Goal: Complete application form: Complete application form

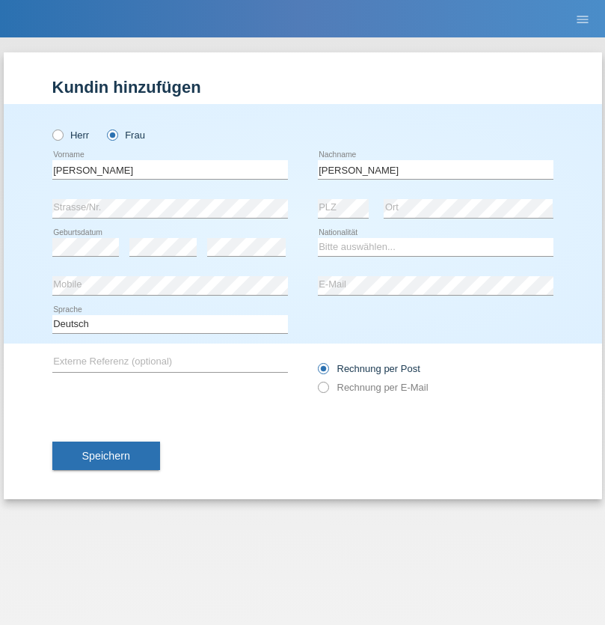
type input "[PERSON_NAME]"
select select "IT"
select select "C"
select select "19"
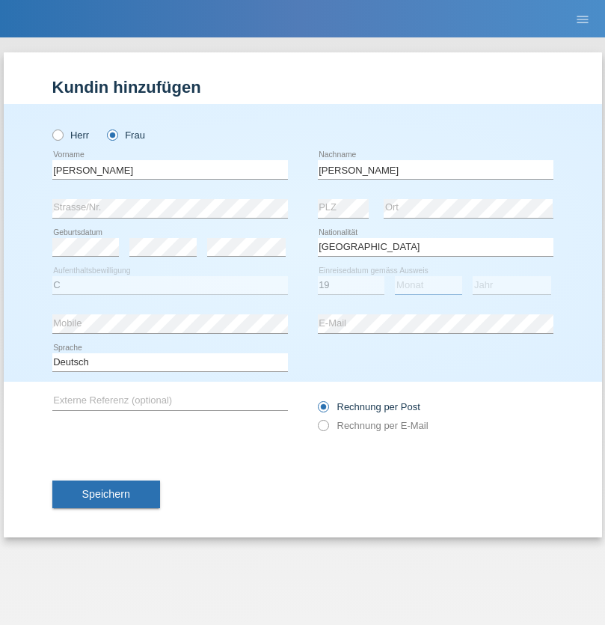
select select "02"
select select "1996"
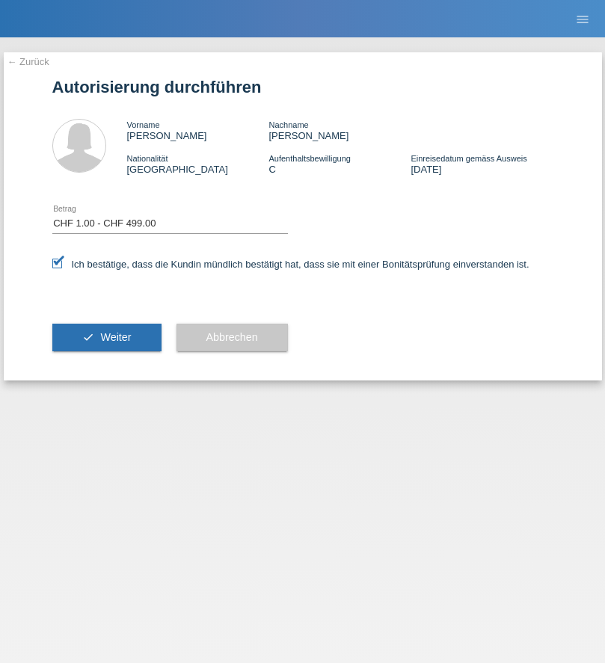
select select "1"
click at [106, 337] on span "Weiter" at bounding box center [115, 337] width 31 height 12
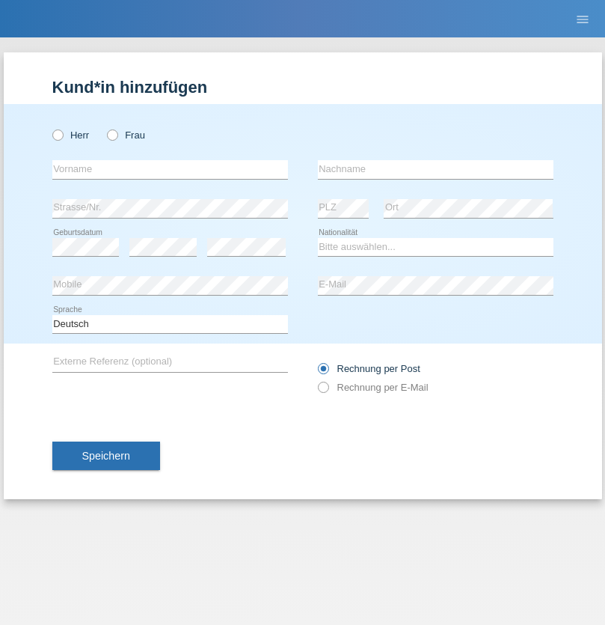
radio input "true"
click at [170, 169] on input "text" at bounding box center [170, 169] width 236 height 19
type input "ozgur"
click at [435, 169] on input "text" at bounding box center [436, 169] width 236 height 19
type input "Toprak"
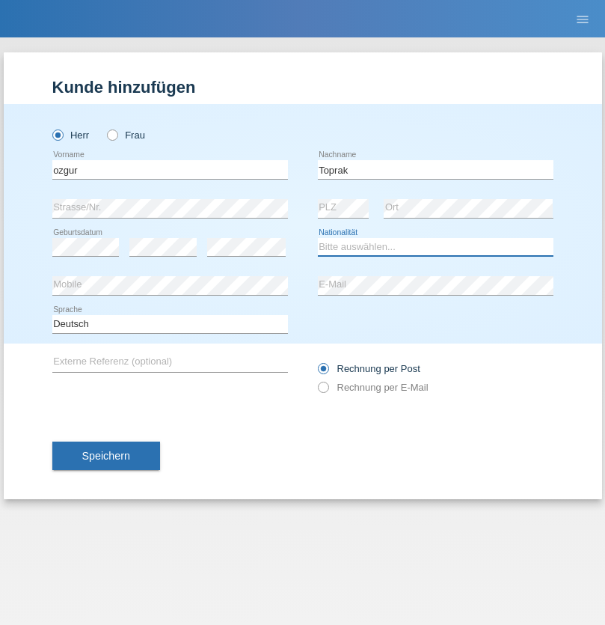
select select "CH"
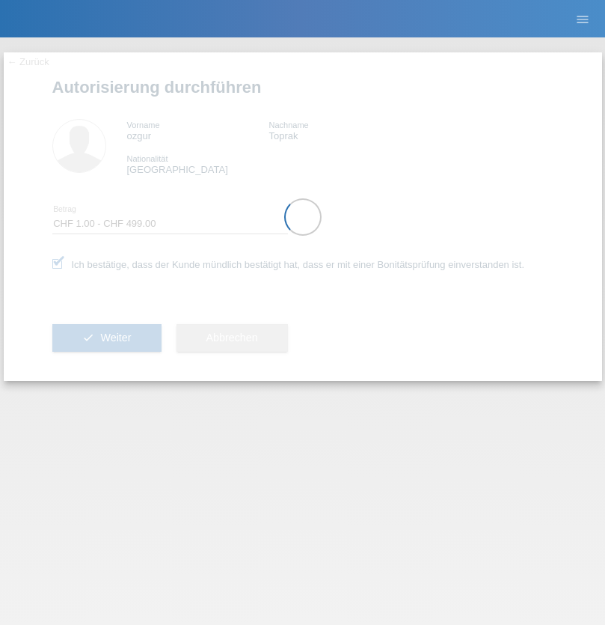
select select "1"
